Goal: Task Accomplishment & Management: Complete application form

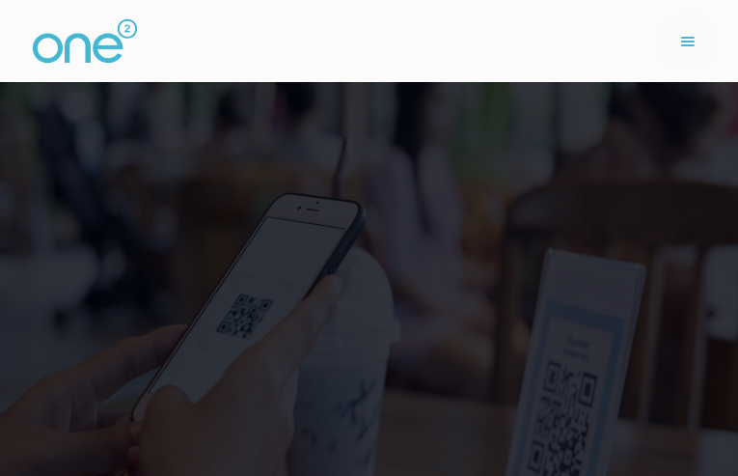
type input "GImmPjUSgo"
type input "igwYaZmuwmFD"
type input "6726874925"
type input "[EMAIL_ADDRESS][DOMAIN_NAME]"
type input "kVLUkWntZWdKJqT"
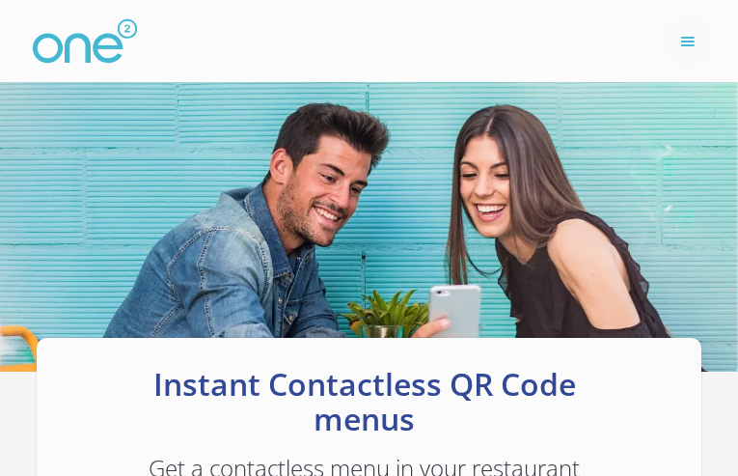
type input "FcVHBoFwJdAvzrqq"
type input "[EMAIL_ADDRESS][DOMAIN_NAME]"
type input "8631977825"
type input "nhwJUzWtWK"
type input "HMPmPLzXAhM"
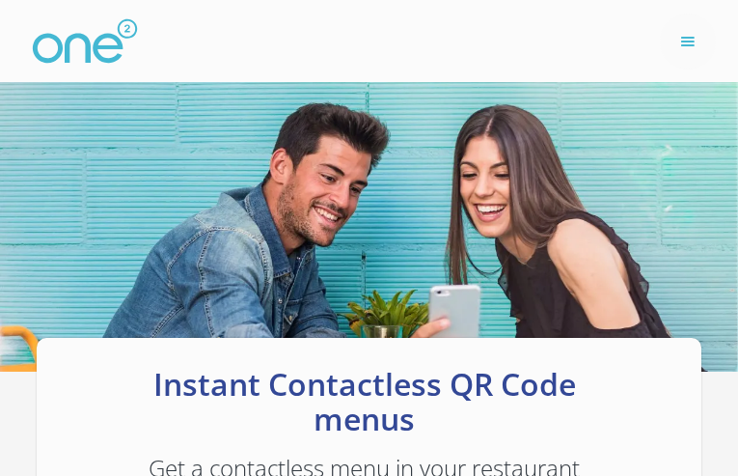
type input "[EMAIL_ADDRESS][DOMAIN_NAME]"
type input "4724958219"
type input "HyEllOsyTP"
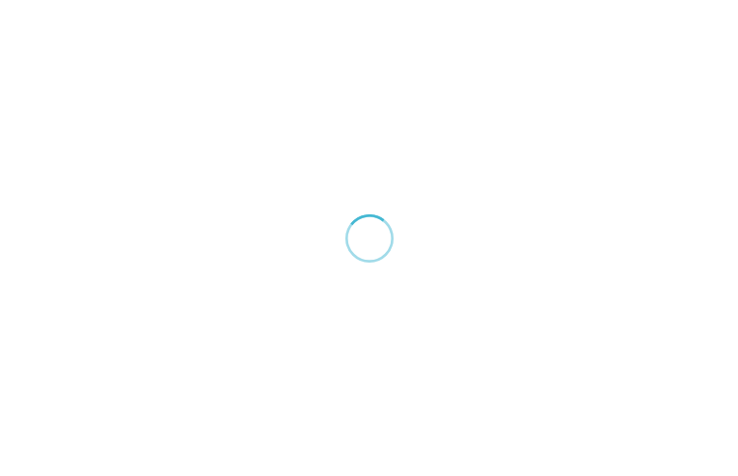
type input "FxneVithHfmD"
type input "dJZKnYbs"
type input "2433789598"
type input "[EMAIL_ADDRESS][DOMAIN_NAME]"
type input "JYUmlILnRcyW"
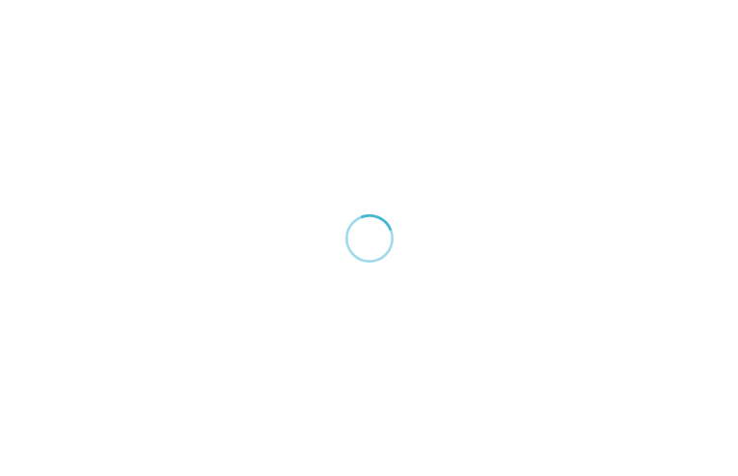
type input "QtinHIyze"
type input "[EMAIL_ADDRESS][DOMAIN_NAME]"
type input "5855856003"
type input "JFWawqCMbzoeMG"
